Goal: Task Accomplishment & Management: Manage account settings

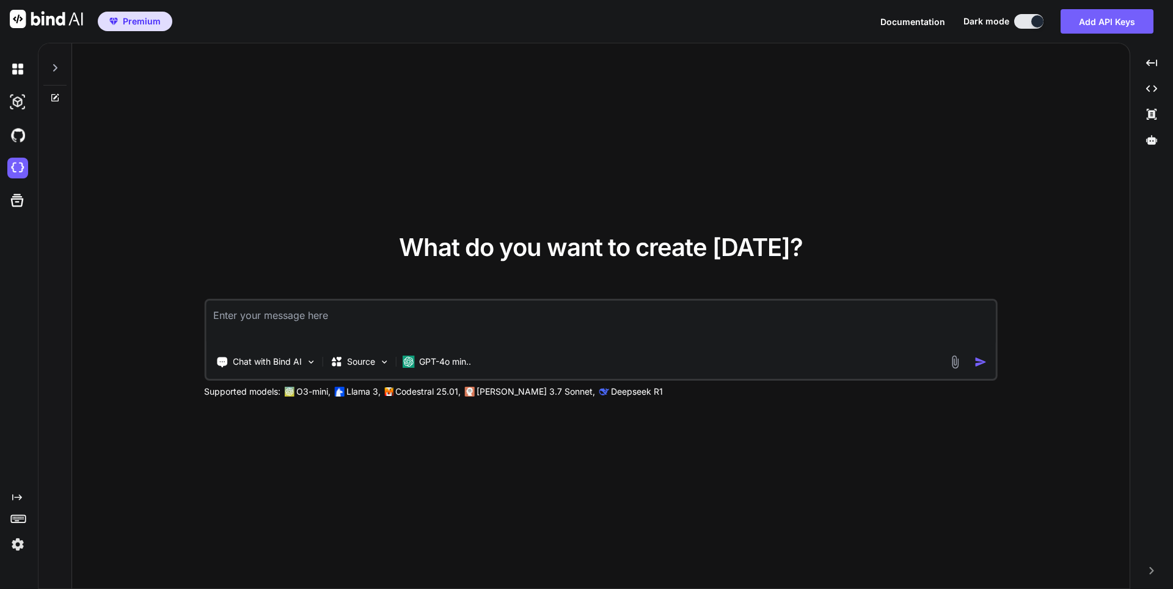
click at [19, 544] on img at bounding box center [17, 544] width 21 height 21
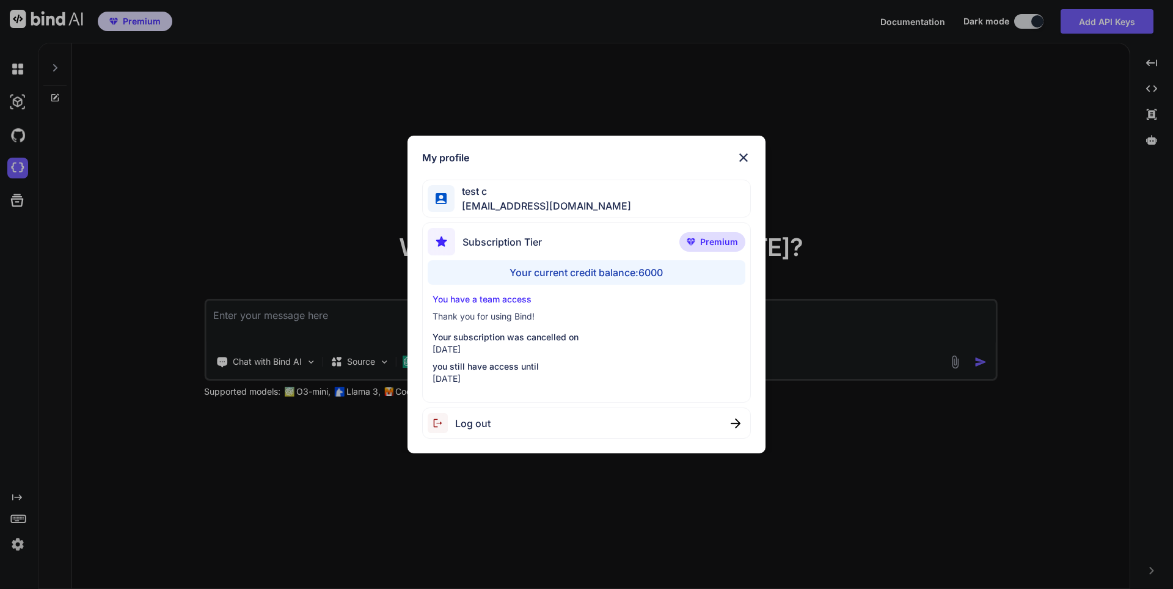
click at [469, 421] on span "Log out" at bounding box center [472, 423] width 35 height 15
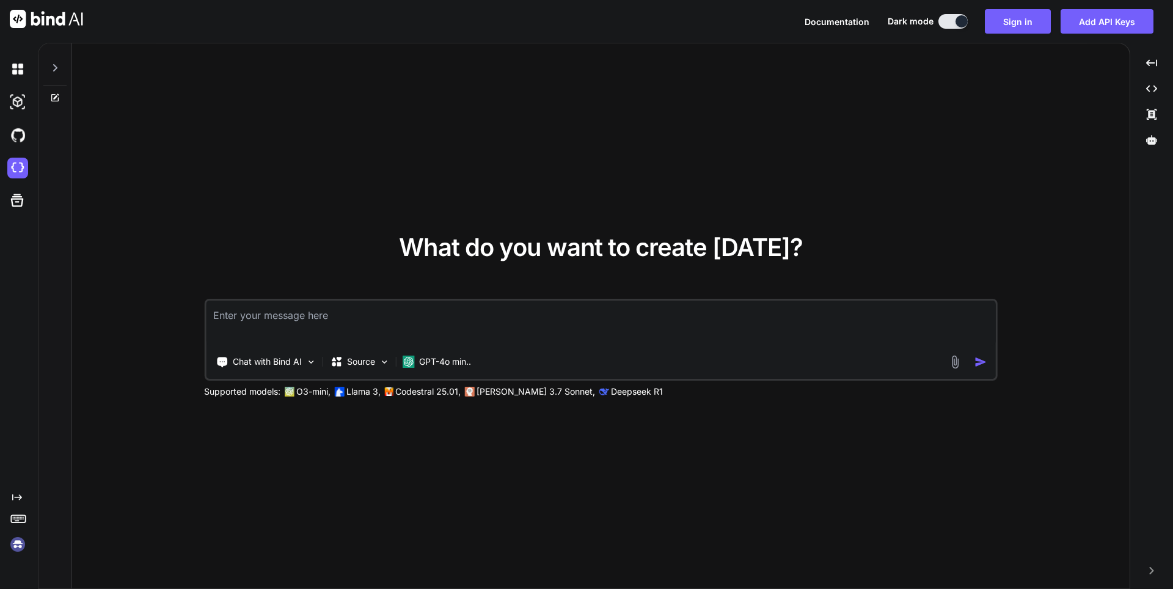
type textarea "x"
click at [19, 542] on img at bounding box center [17, 544] width 21 height 21
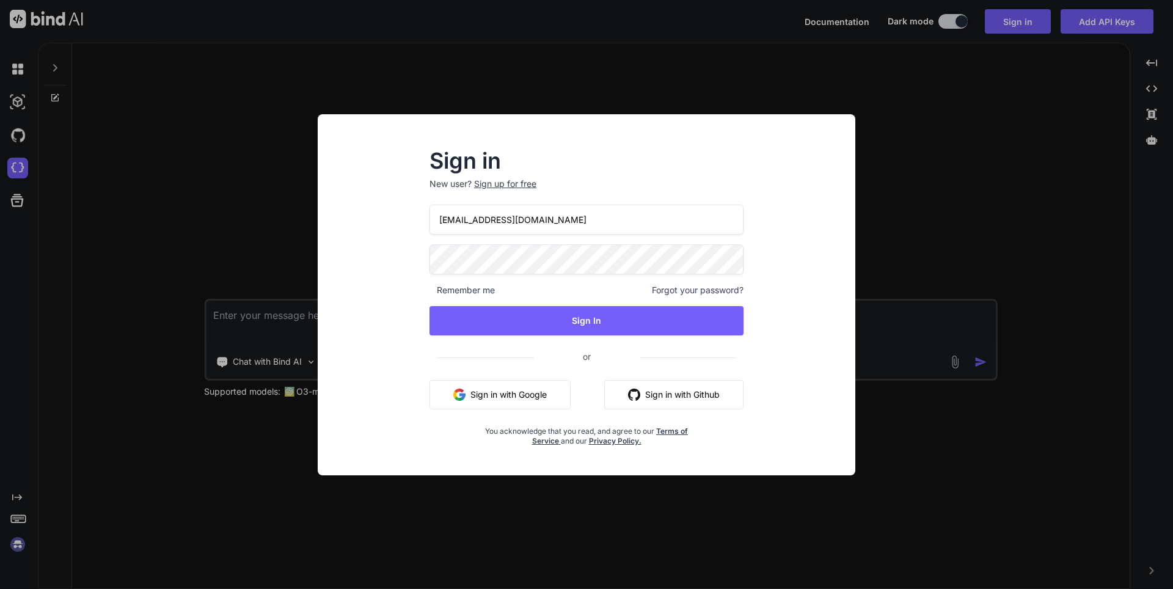
click at [461, 219] on input "app7@yopmail.com" at bounding box center [587, 220] width 314 height 30
type input "appsumo_1@yopmail.com"
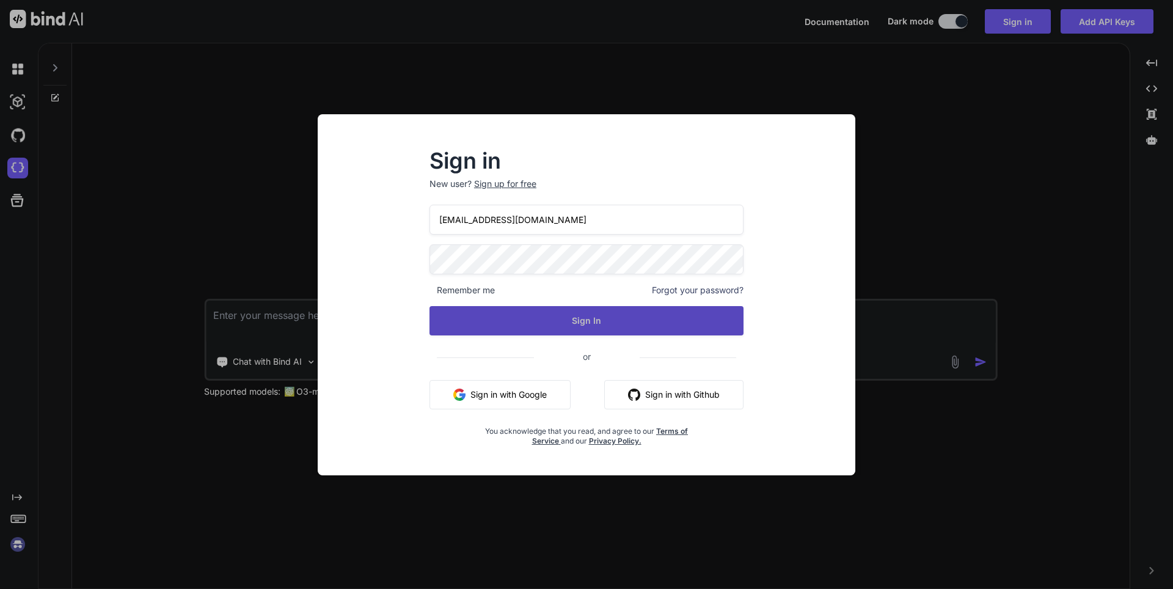
click at [603, 326] on button "Sign In" at bounding box center [587, 320] width 314 height 29
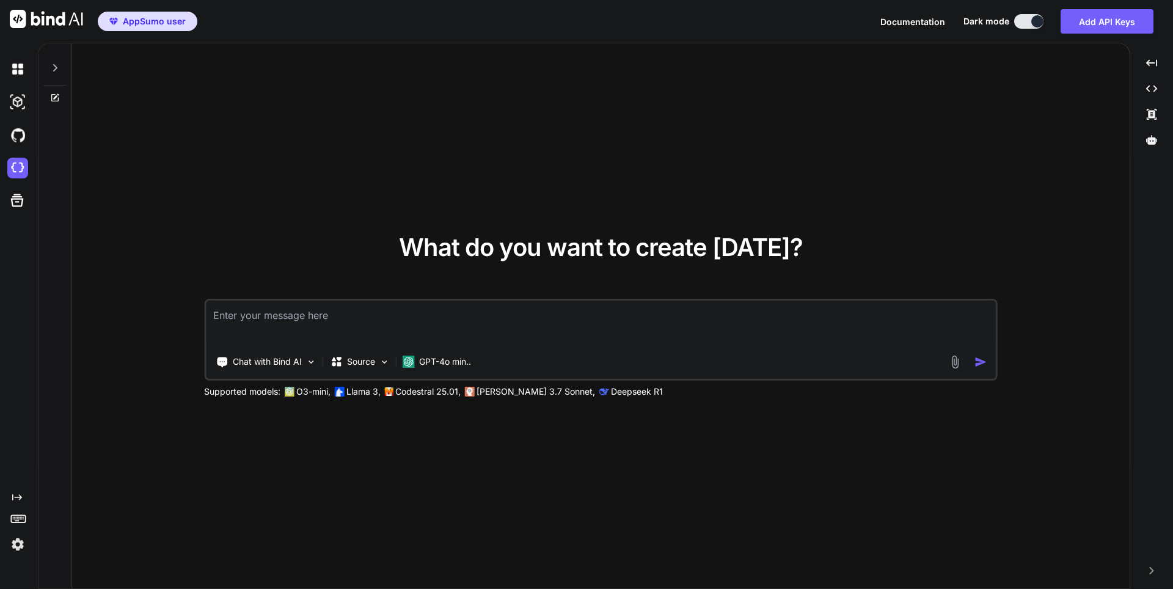
click at [150, 18] on span "AppSumo user" at bounding box center [154, 21] width 63 height 12
click at [148, 23] on span "AppSumo user" at bounding box center [154, 21] width 63 height 12
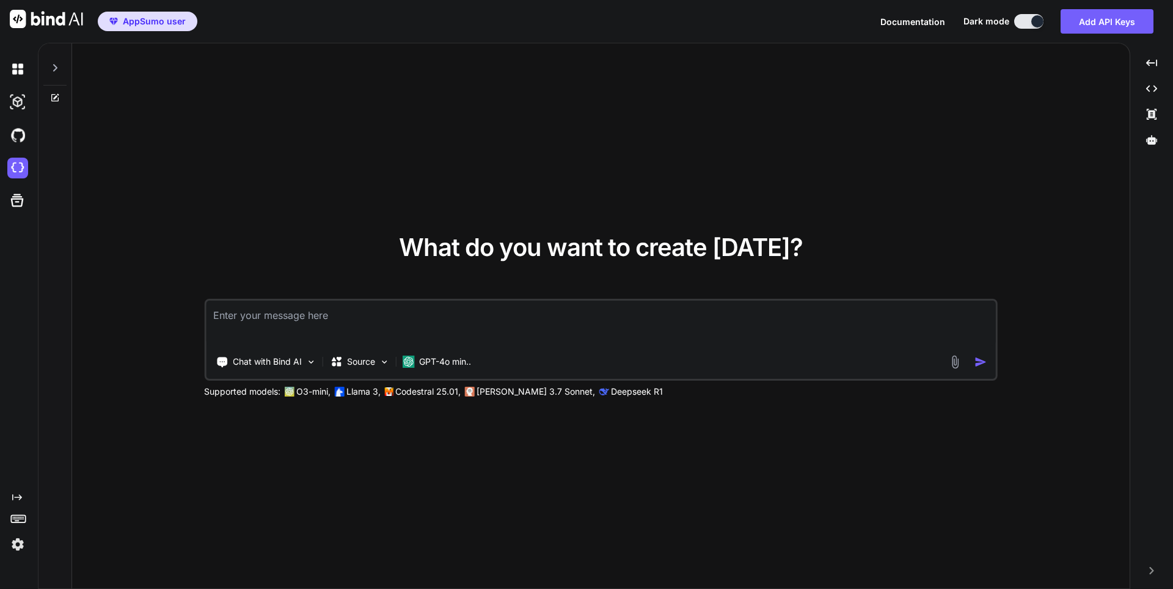
click at [148, 23] on span "AppSumo user" at bounding box center [154, 21] width 63 height 12
click at [20, 548] on img at bounding box center [17, 544] width 21 height 21
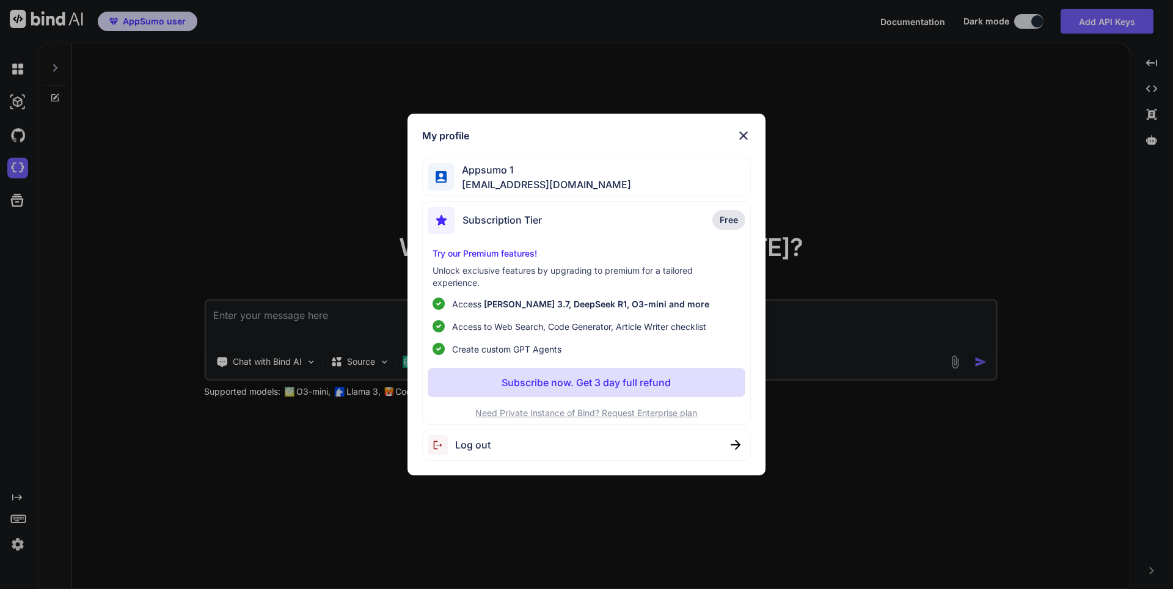
click at [219, 530] on div "My profile Appsumo 1 appsumo_1@yopmail.com Subscription Tier Free Try our Premi…" at bounding box center [586, 294] width 1173 height 589
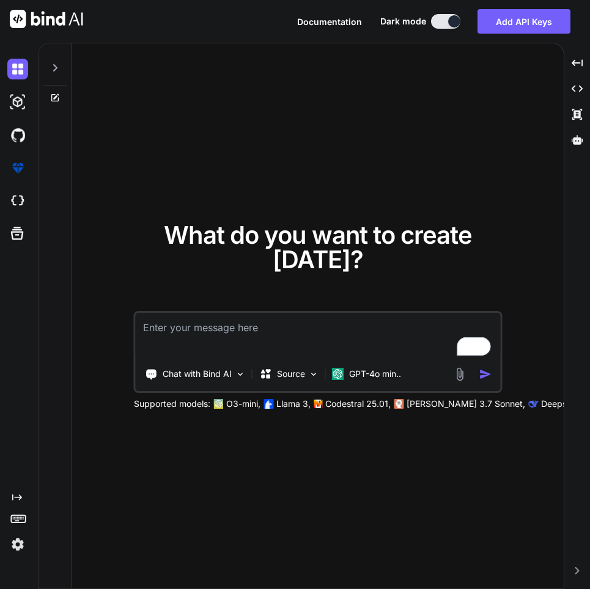
click at [21, 551] on img at bounding box center [17, 544] width 21 height 21
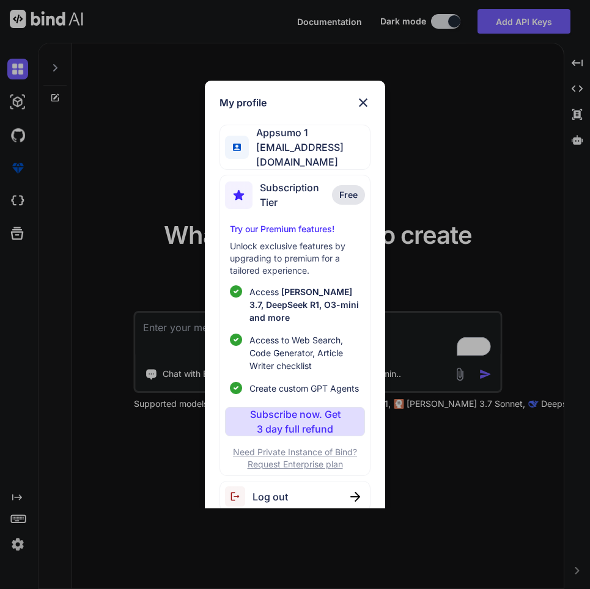
type textarea "x"
click at [364, 100] on img at bounding box center [363, 102] width 15 height 15
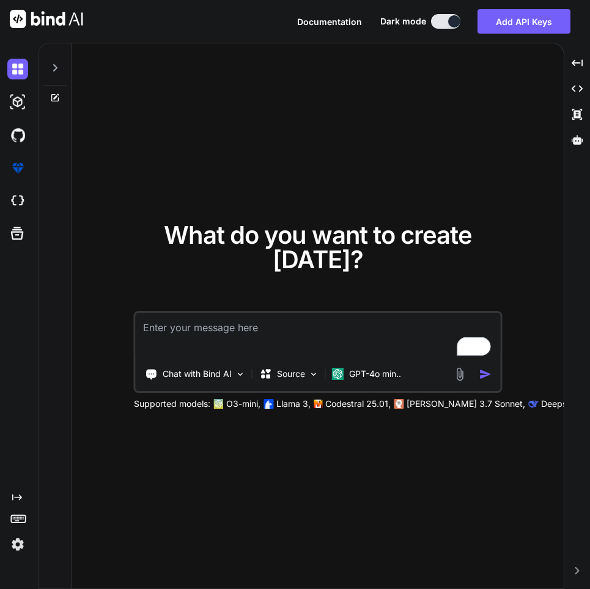
click at [16, 542] on img at bounding box center [17, 544] width 21 height 21
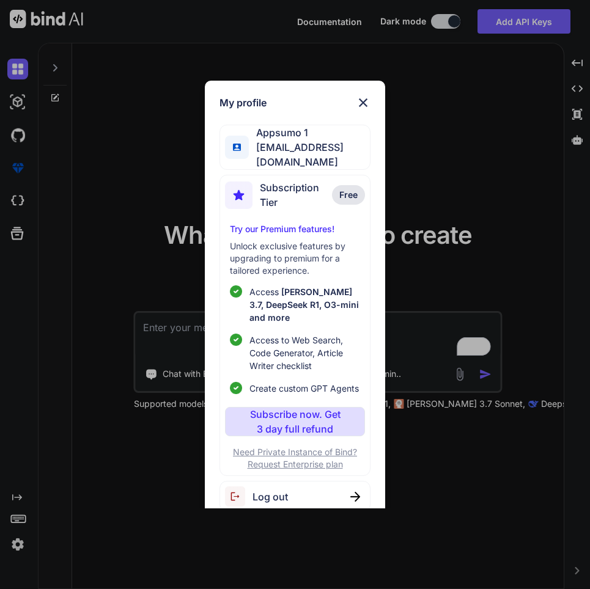
click at [364, 100] on img at bounding box center [363, 102] width 15 height 15
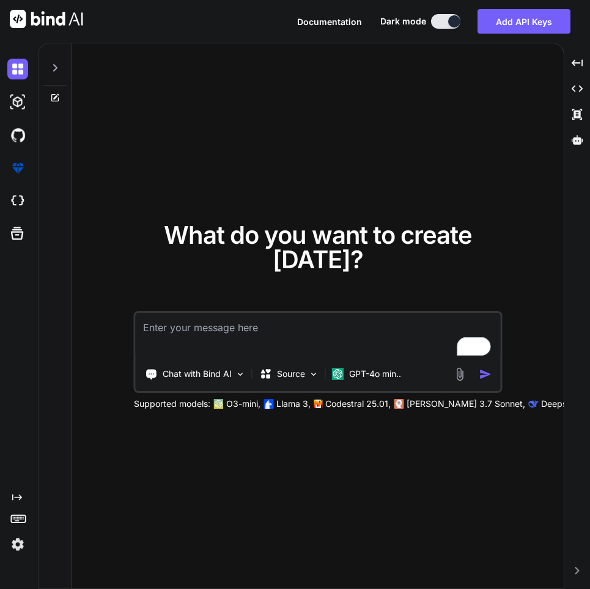
click at [9, 544] on img at bounding box center [17, 544] width 21 height 21
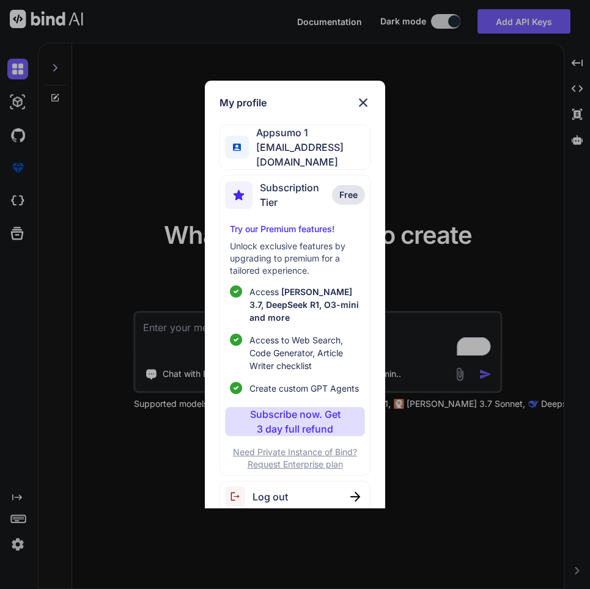
click at [273, 489] on span "Log out" at bounding box center [269, 496] width 35 height 15
click at [23, 548] on div "My profile Appsumo 1 appsumo_1@yopmail.com Subscription Tier Free Try our Premi…" at bounding box center [295, 294] width 590 height 589
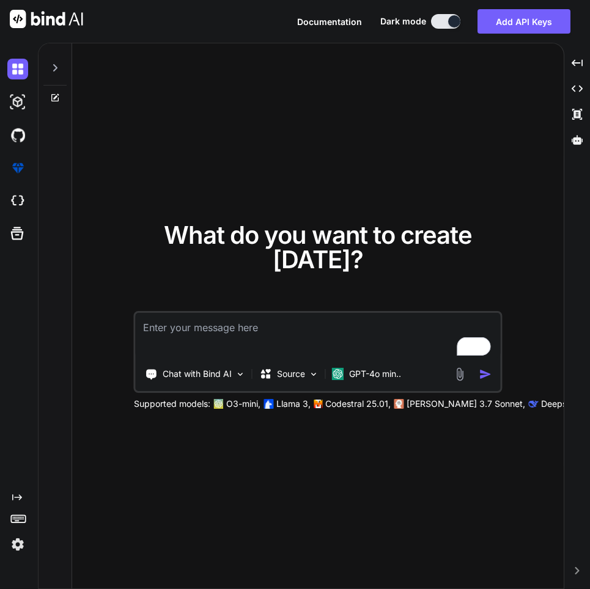
click at [19, 547] on img at bounding box center [17, 544] width 21 height 21
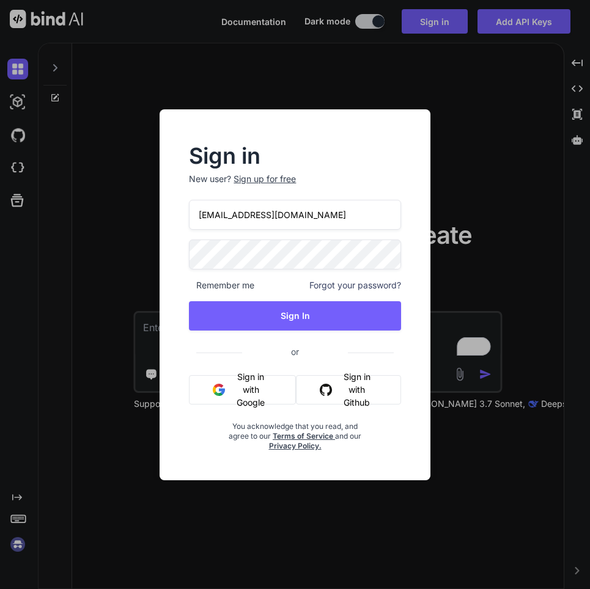
click at [242, 220] on input "appsumo_1@yopmail.com" at bounding box center [294, 215] width 211 height 30
click at [244, 213] on input "appsumo_1@yopmail.com" at bounding box center [294, 215] width 211 height 30
type input "appsumo_7@yopmail.com"
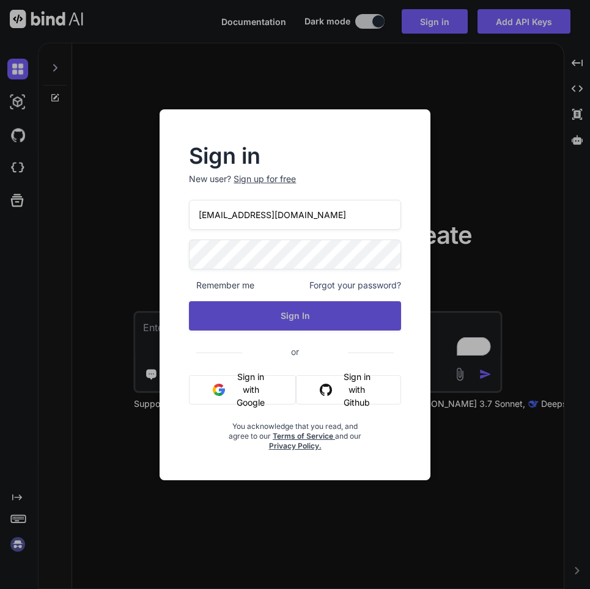
click at [324, 315] on button "Sign In" at bounding box center [294, 315] width 211 height 29
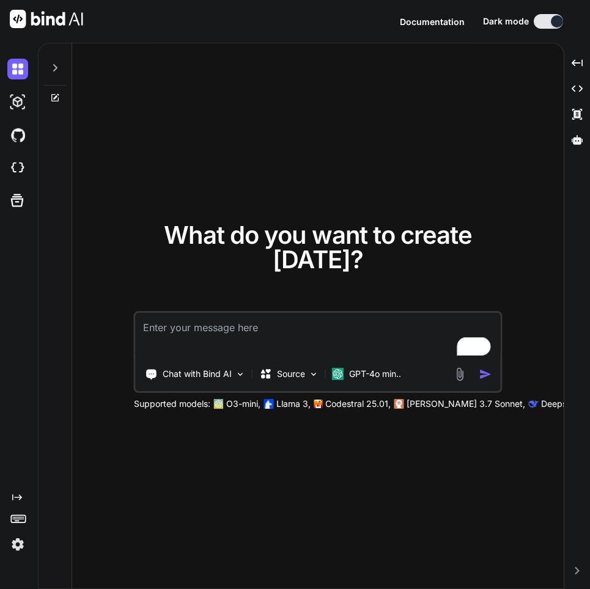
click at [19, 546] on img at bounding box center [17, 544] width 21 height 21
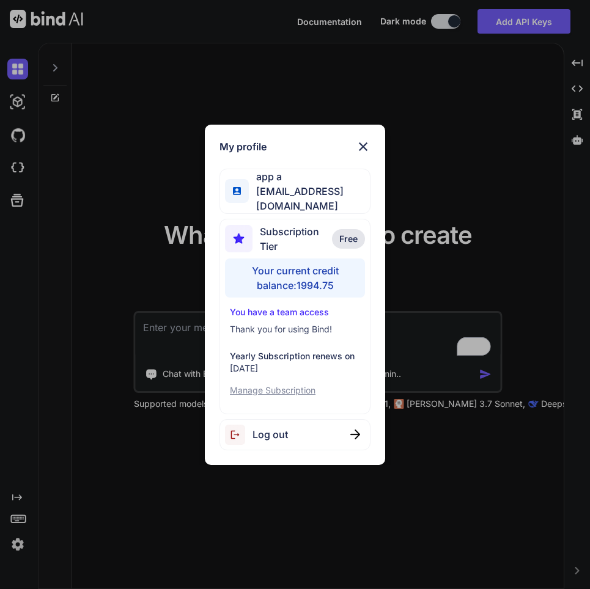
click at [201, 507] on div "My profile app a appsumo_7@yopmail.com Subscription Tier Free Your current cred…" at bounding box center [295, 294] width 590 height 589
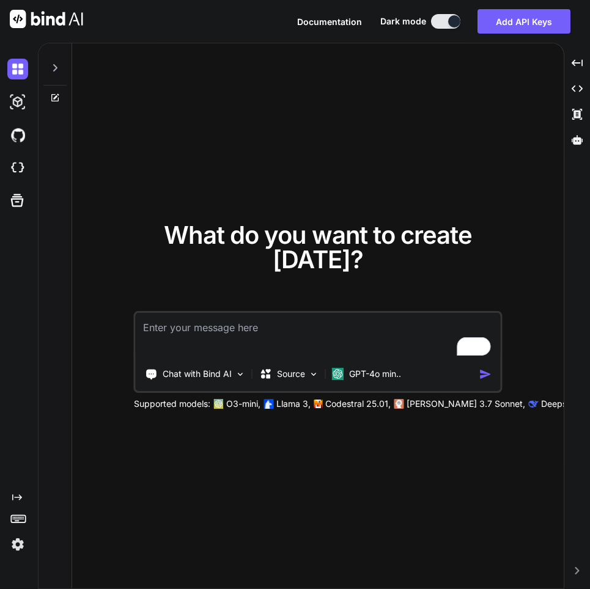
click at [16, 546] on img at bounding box center [17, 544] width 21 height 21
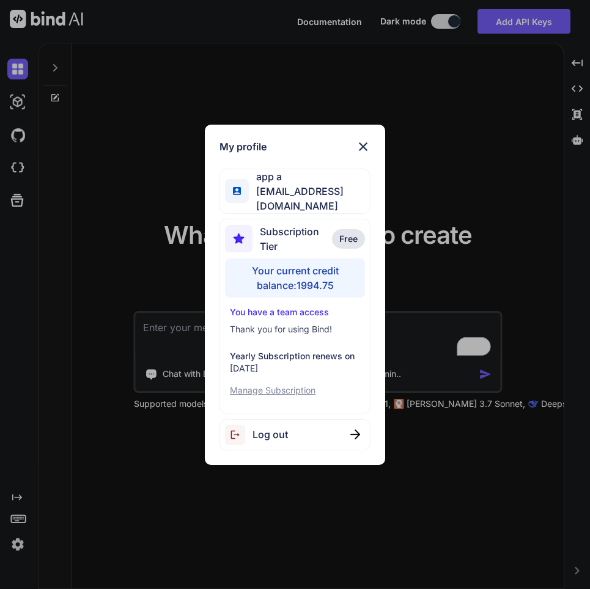
click at [220, 504] on div "My profile app a appsumo_7@yopmail.com Subscription Tier Free Your current cred…" at bounding box center [295, 294] width 590 height 589
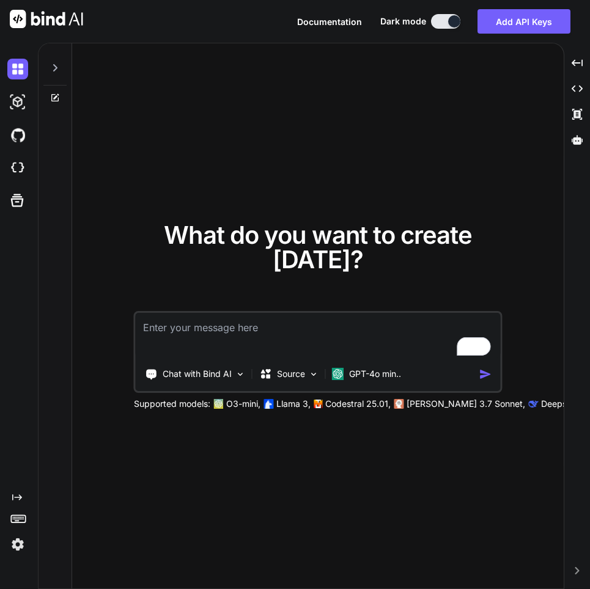
click at [29, 546] on div at bounding box center [20, 544] width 26 height 21
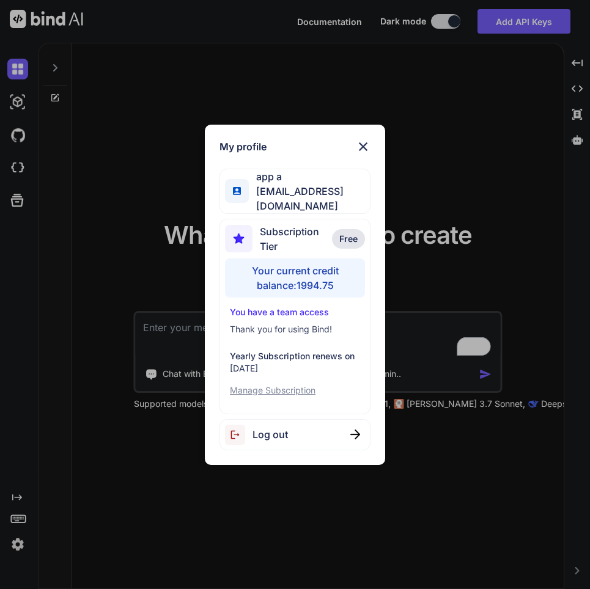
click at [262, 433] on span "Log out" at bounding box center [269, 434] width 35 height 15
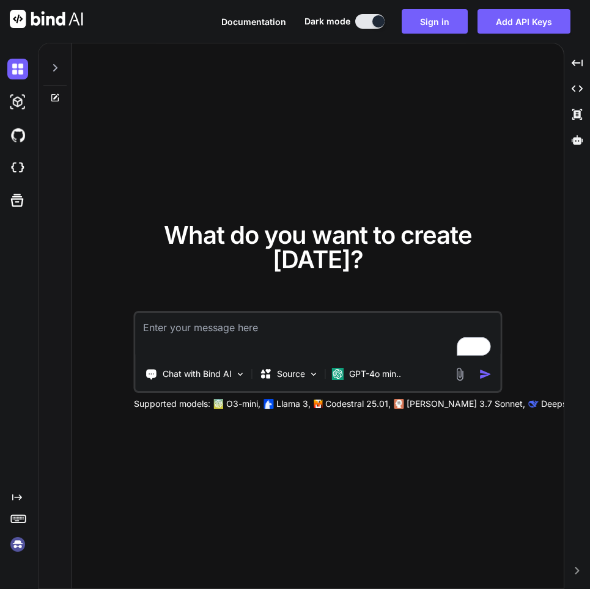
click at [20, 547] on img at bounding box center [17, 544] width 21 height 21
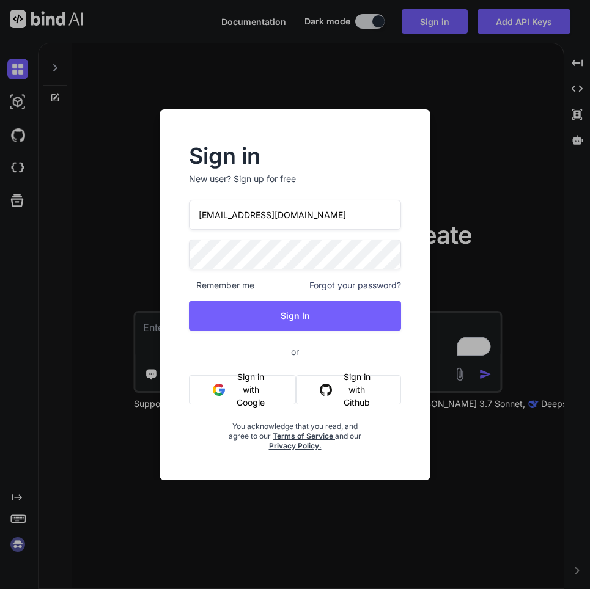
click at [243, 219] on input "appsumo_7@yopmail.com" at bounding box center [294, 215] width 211 height 30
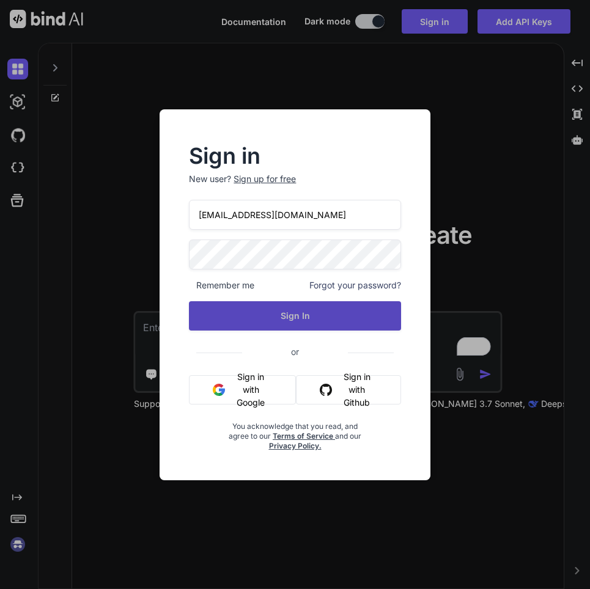
type input "appsumo_5@yopmail.com"
click at [313, 307] on button "Sign In" at bounding box center [294, 315] width 211 height 29
click at [301, 324] on button "Sign In" at bounding box center [294, 315] width 211 height 29
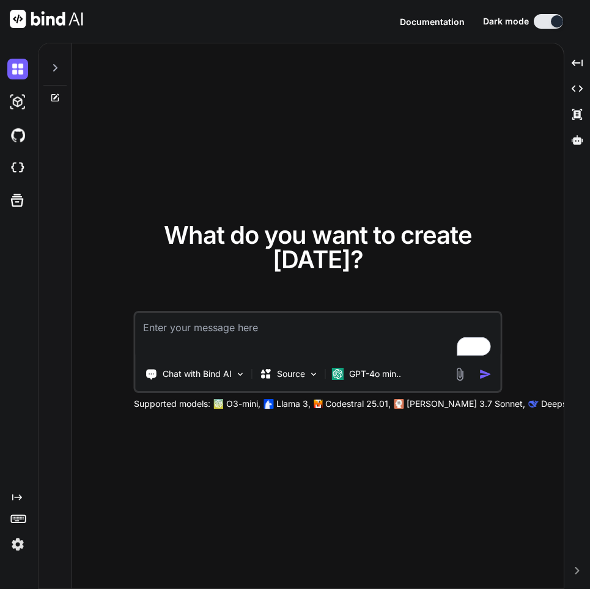
click at [21, 534] on img at bounding box center [17, 544] width 21 height 21
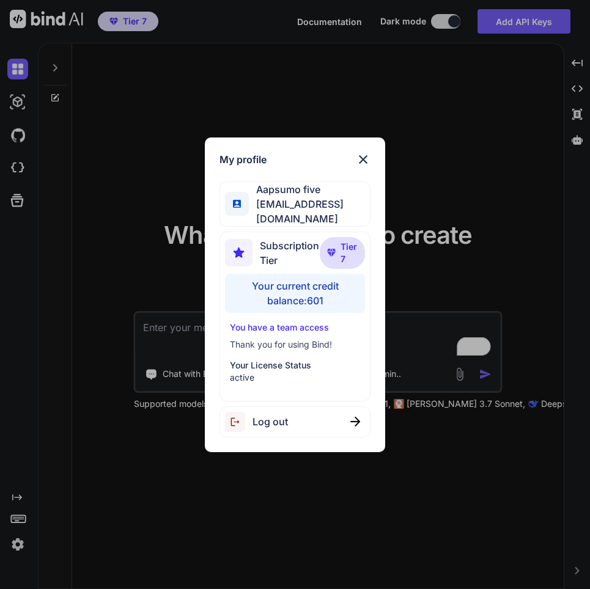
click at [212, 521] on div "My profile Aapsumo five appsumo_5@yopmail.com Subscription Tier Tier 7 Your cur…" at bounding box center [295, 294] width 590 height 589
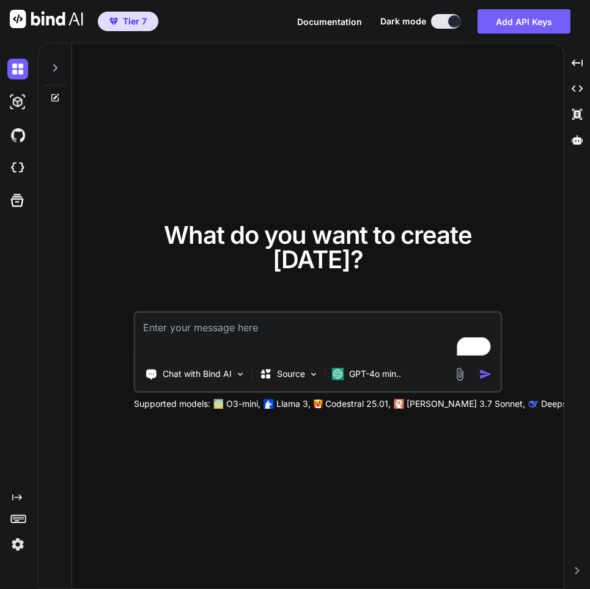
click at [21, 549] on img at bounding box center [17, 544] width 21 height 21
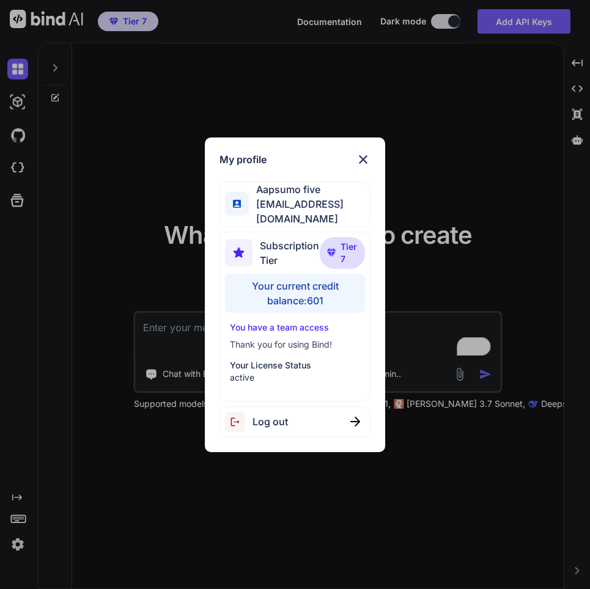
click at [271, 414] on span "Log out" at bounding box center [269, 421] width 35 height 15
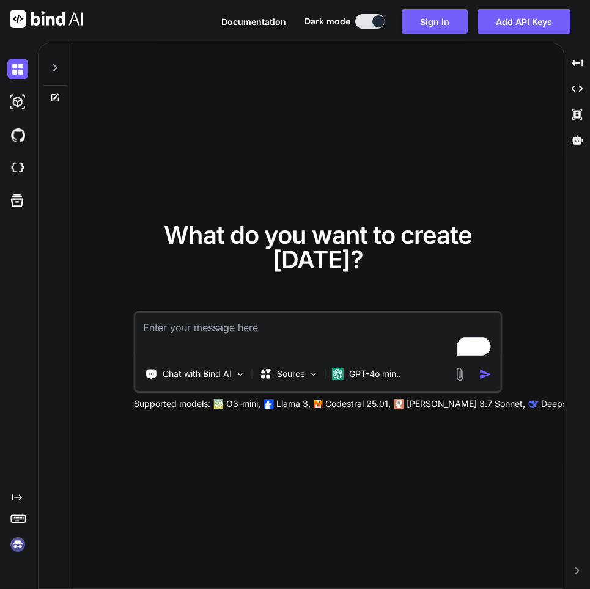
click at [12, 549] on img at bounding box center [17, 544] width 21 height 21
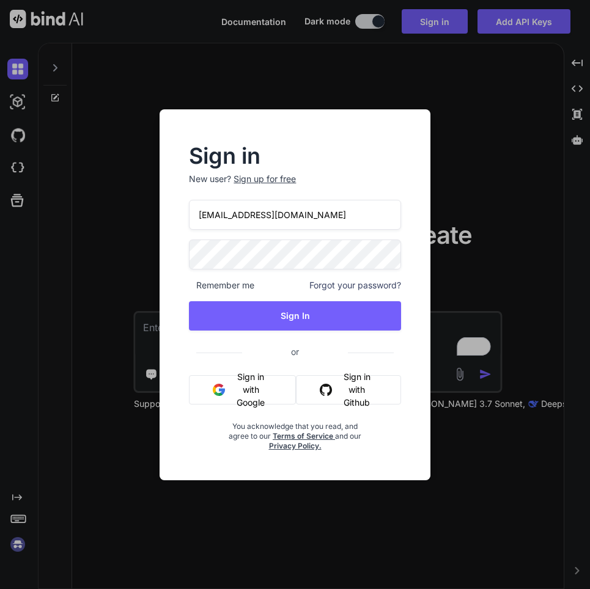
click at [244, 215] on input "appsumo_5@yopmail.com" at bounding box center [294, 215] width 211 height 30
type input "app12@yopmail.com"
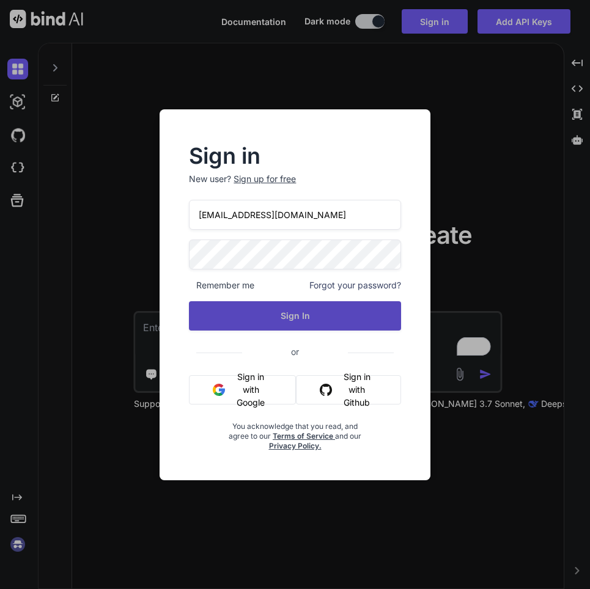
click at [285, 313] on button "Sign In" at bounding box center [294, 315] width 211 height 29
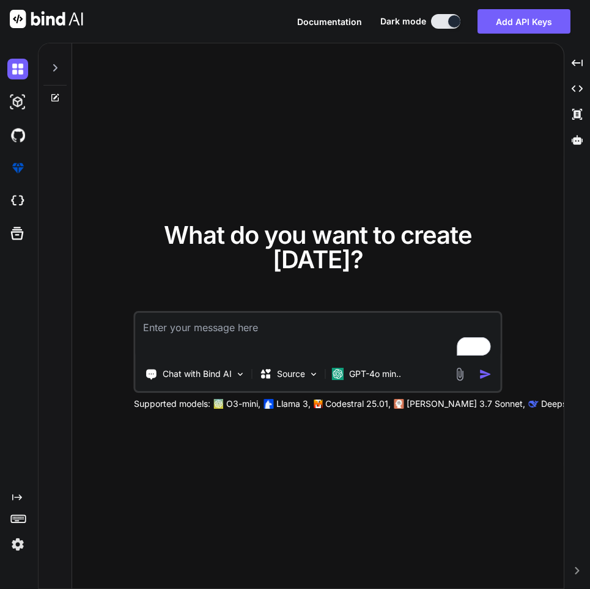
click at [8, 543] on img at bounding box center [17, 544] width 21 height 21
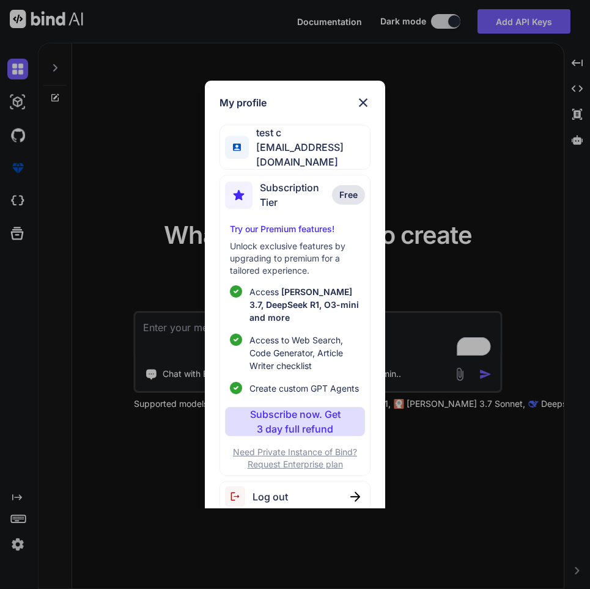
click at [161, 533] on div "My profile test c app12@yopmail.com Subscription Tier Free Try our Premium feat…" at bounding box center [295, 294] width 590 height 589
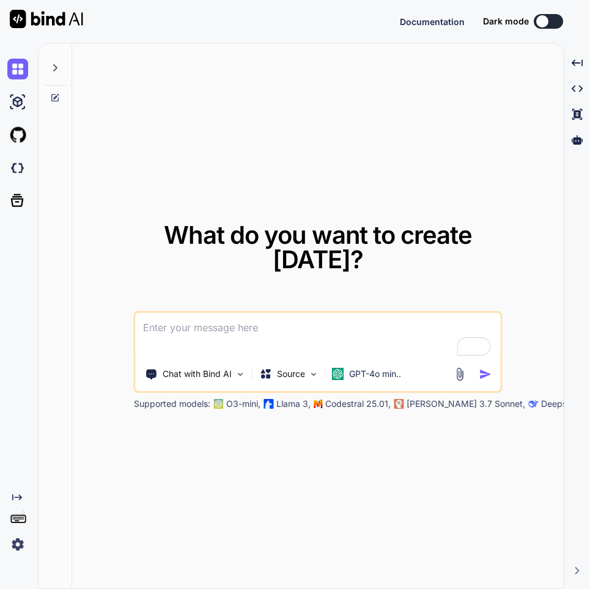
type textarea "x"
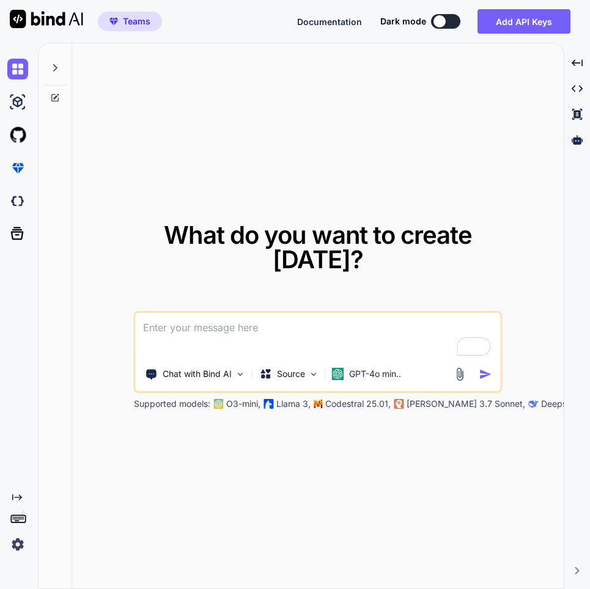
click at [18, 544] on img at bounding box center [17, 544] width 21 height 21
